Goal: Navigation & Orientation: Understand site structure

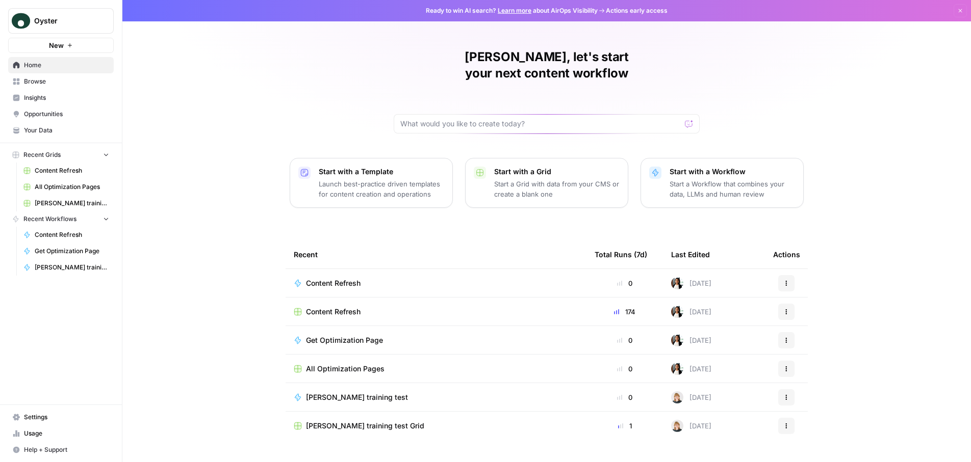
click at [44, 67] on span "Home" at bounding box center [66, 65] width 85 height 9
click at [43, 134] on span "Your Data" at bounding box center [66, 130] width 85 height 9
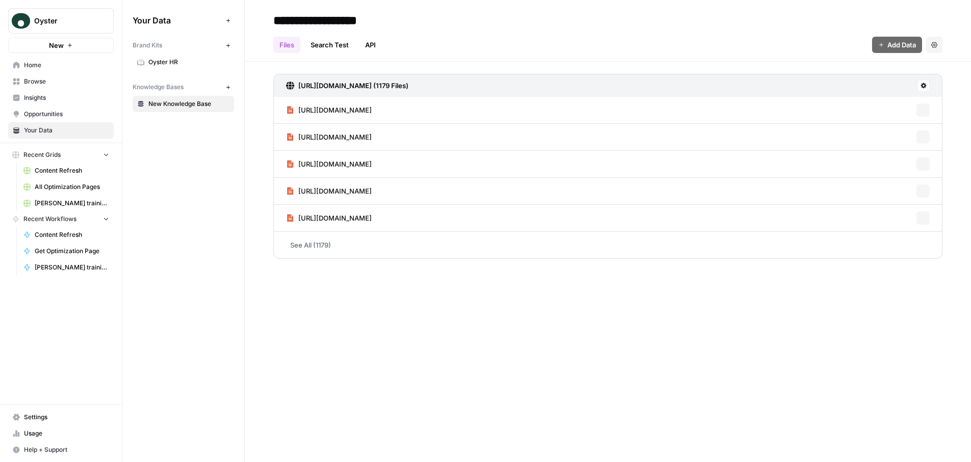
click at [53, 117] on span "Opportunities" at bounding box center [66, 114] width 85 height 9
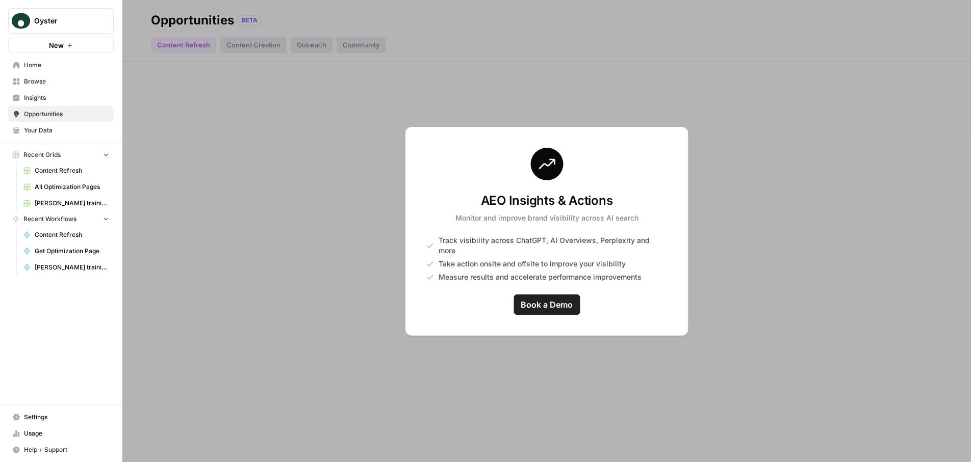
click at [37, 101] on span "Insights" at bounding box center [66, 97] width 85 height 9
click at [38, 84] on span "Browse" at bounding box center [66, 81] width 85 height 9
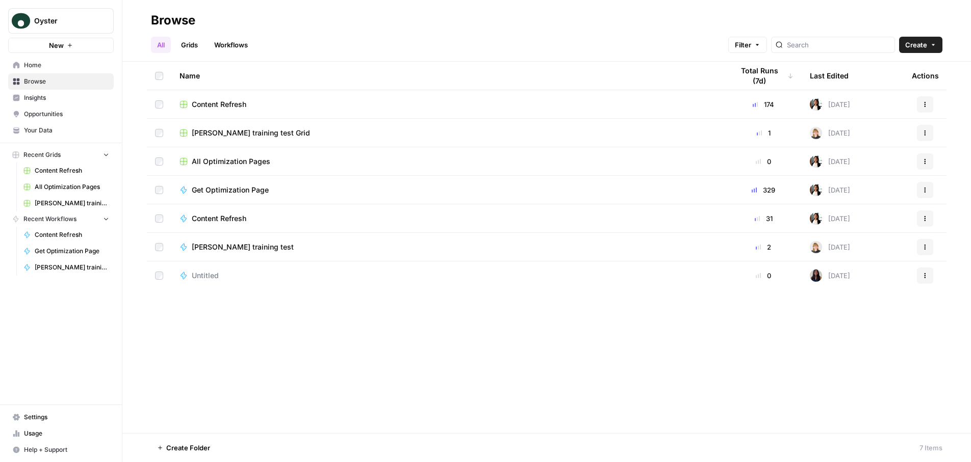
click at [46, 99] on span "Insights" at bounding box center [66, 97] width 85 height 9
